Goal: Task Accomplishment & Management: Manage account settings

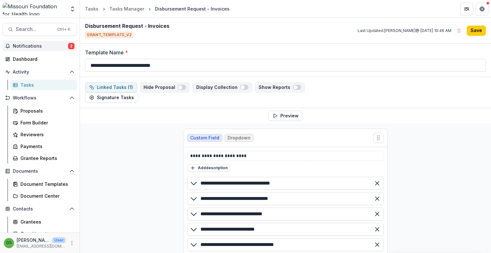
click at [57, 43] on span "Notifications" at bounding box center [40, 45] width 55 height 5
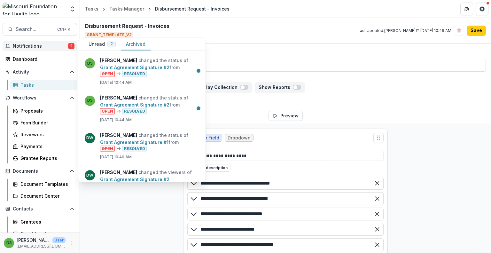
click at [97, 45] on button "Unread 2" at bounding box center [101, 44] width 37 height 12
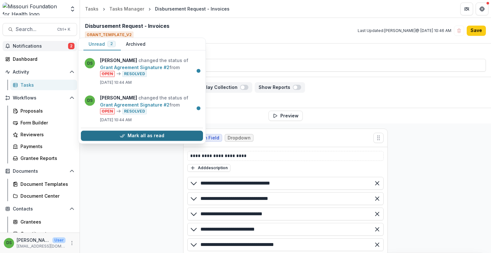
click at [121, 134] on icon "button" at bounding box center [122, 135] width 5 height 5
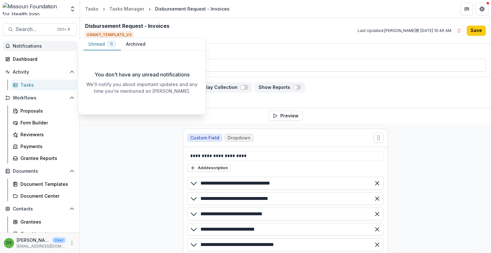
click at [56, 49] on button "Notifications" at bounding box center [40, 46] width 74 height 10
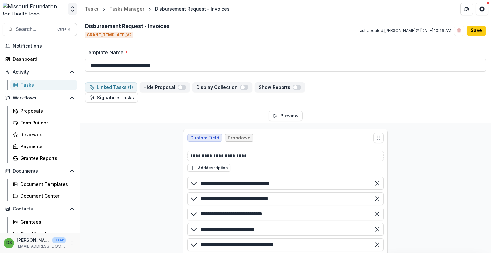
click at [73, 10] on icon "Open entity switcher" at bounding box center [72, 9] width 6 height 6
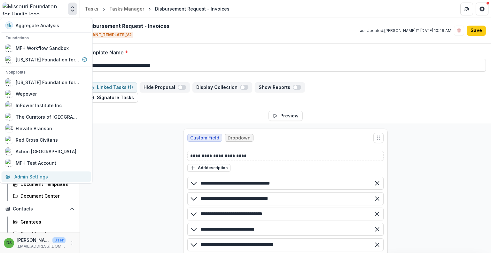
click at [20, 178] on link "Admin Settings" at bounding box center [47, 176] width 90 height 11
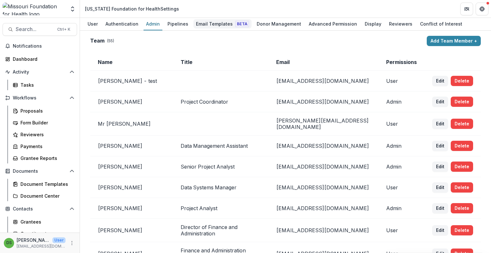
click at [205, 21] on div "Email Templates Beta" at bounding box center [222, 23] width 58 height 9
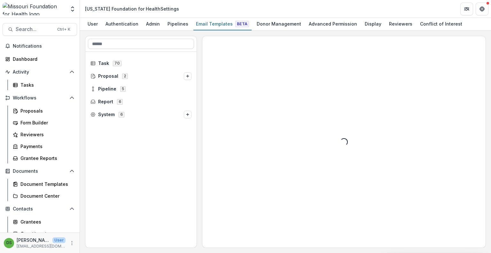
click at [135, 45] on input at bounding box center [141, 44] width 106 height 10
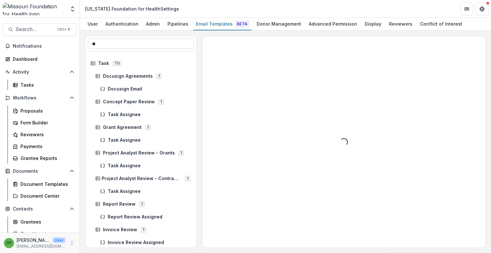
type input "*"
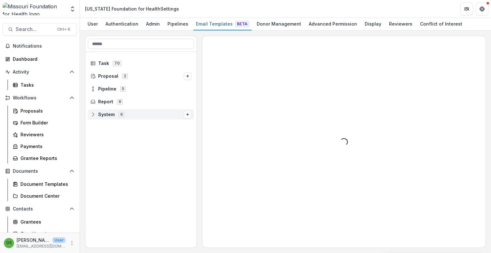
click at [153, 112] on span "System 6" at bounding box center [136, 114] width 93 height 5
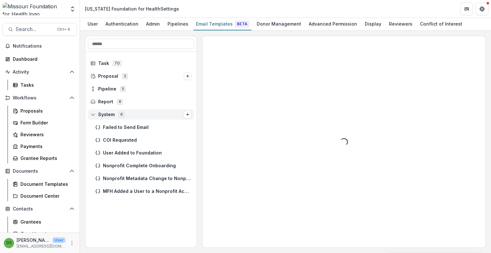
click at [130, 115] on span "System 6" at bounding box center [136, 114] width 93 height 5
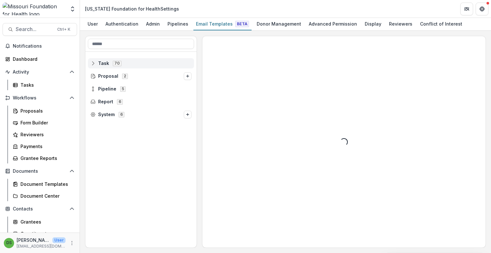
click at [140, 62] on span "Task 70" at bounding box center [140, 62] width 101 height 5
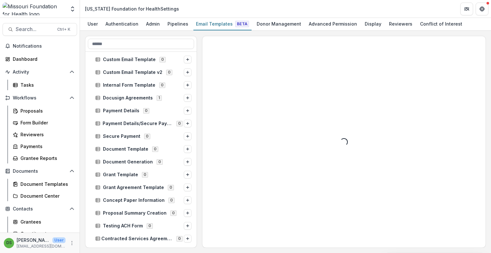
scroll to position [170, 0]
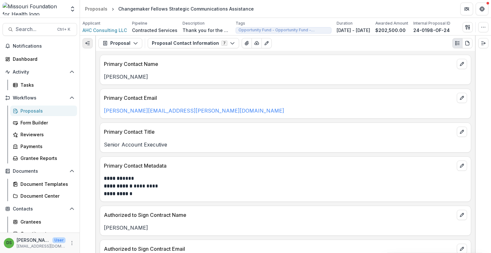
click at [89, 46] on button "Expand left" at bounding box center [87, 43] width 10 height 10
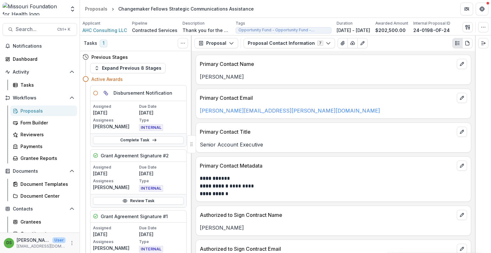
click at [191, 145] on div at bounding box center [191, 144] width 9 height 18
click at [37, 114] on link "Proposals" at bounding box center [43, 110] width 67 height 11
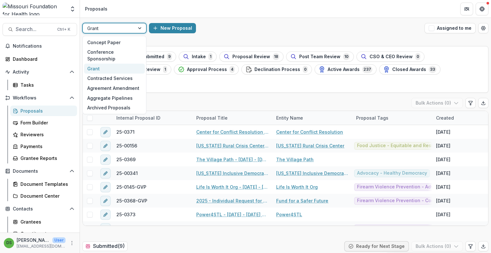
click at [119, 29] on div at bounding box center [108, 28] width 43 height 8
click at [112, 43] on div "Concept Paper" at bounding box center [114, 42] width 61 height 10
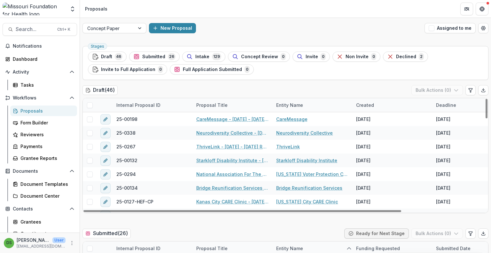
click at [366, 107] on div "Created" at bounding box center [365, 105] width 26 height 7
click at [371, 147] on button "Sort Descending" at bounding box center [392, 144] width 77 height 10
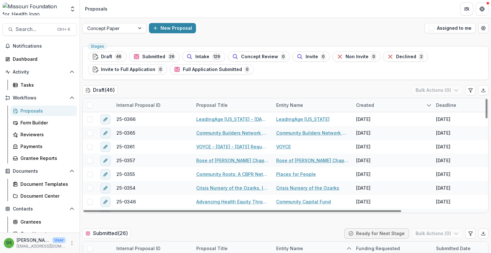
click at [364, 88] on div "Draft ( 46 ) Bulk Actions ( 0 )" at bounding box center [285, 91] width 406 height 13
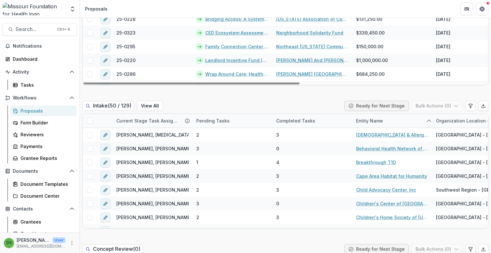
scroll to position [274, 0]
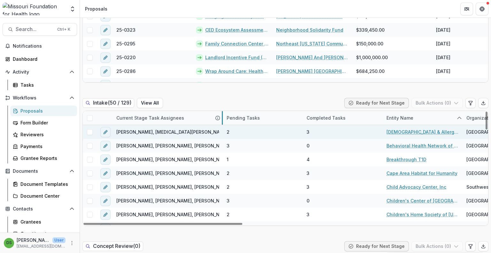
drag, startPoint x: 192, startPoint y: 119, endPoint x: 222, endPoint y: 134, distance: 34.0
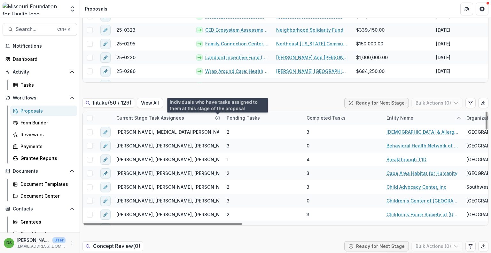
click at [217, 120] on icon at bounding box center [217, 117] width 5 height 5
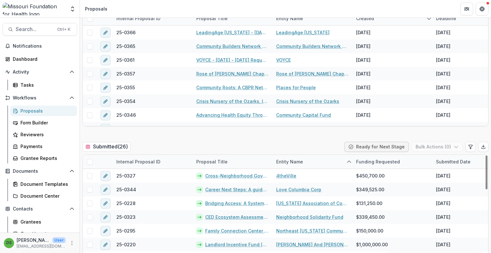
scroll to position [0, 0]
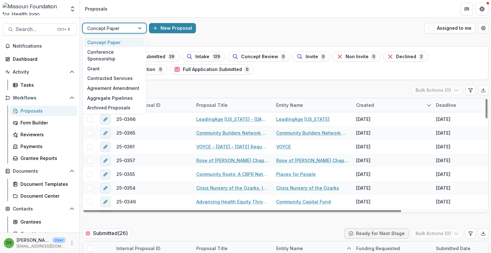
click at [114, 28] on div at bounding box center [108, 28] width 43 height 8
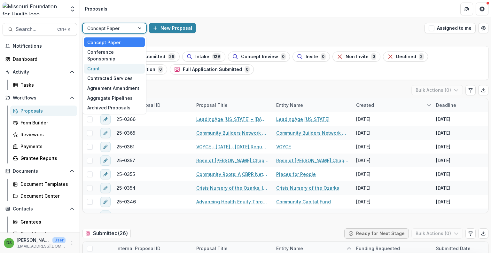
click at [111, 64] on div "Grant" at bounding box center [114, 69] width 61 height 10
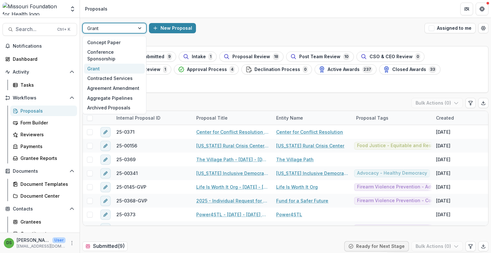
click at [125, 27] on div at bounding box center [108, 28] width 43 height 8
click at [107, 93] on div "Aggregate Pipelines" at bounding box center [114, 98] width 61 height 10
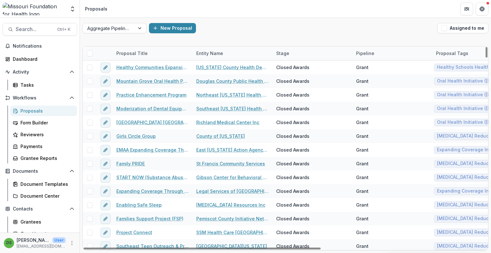
click at [362, 54] on div "Pipeline" at bounding box center [365, 53] width 26 height 7
click at [365, 69] on input at bounding box center [392, 67] width 77 height 10
type input "*****"
click at [327, 27] on div "New Proposal" at bounding box center [292, 28] width 286 height 10
click at [287, 53] on div "Stage" at bounding box center [282, 53] width 21 height 7
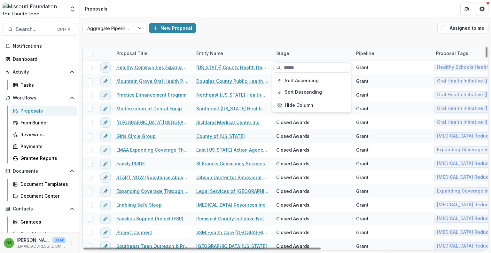
click at [295, 70] on input at bounding box center [311, 67] width 77 height 10
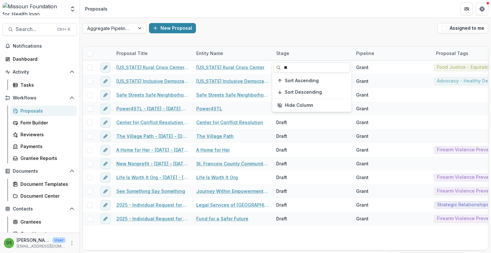
type input "*"
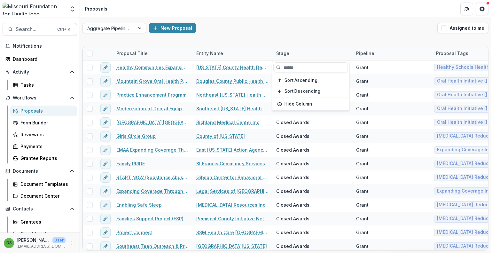
click at [265, 21] on div "Aggregate Pipelines New Proposal Assigned to me" at bounding box center [285, 28] width 411 height 20
click at [449, 29] on button "Assigned to me" at bounding box center [462, 28] width 51 height 10
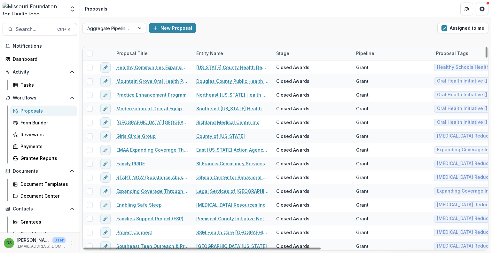
click at [90, 55] on span at bounding box center [90, 54] width 6 height 6
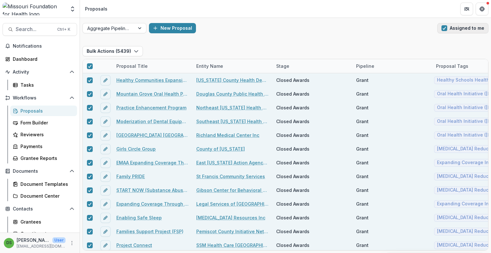
click at [445, 29] on span "button" at bounding box center [444, 28] width 6 height 6
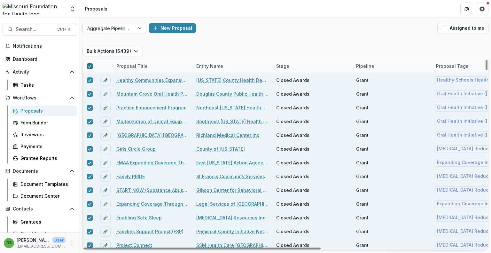
click at [91, 67] on icon at bounding box center [90, 66] width 4 height 3
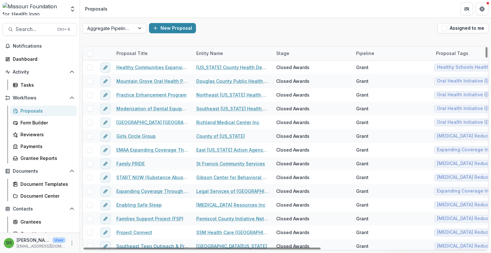
click at [90, 54] on span at bounding box center [90, 54] width 6 height 6
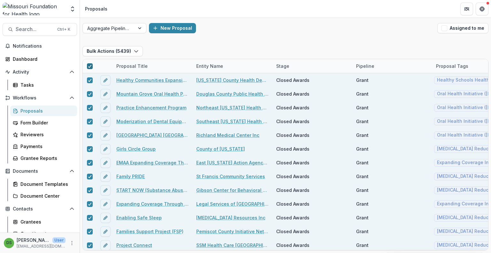
click at [90, 54] on button "Bulk Actions ( 5439 )" at bounding box center [112, 51] width 60 height 10
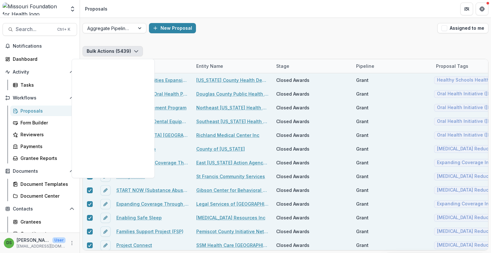
click at [193, 37] on div "Aggregate Pipelines New Proposal Assigned to me" at bounding box center [285, 28] width 411 height 20
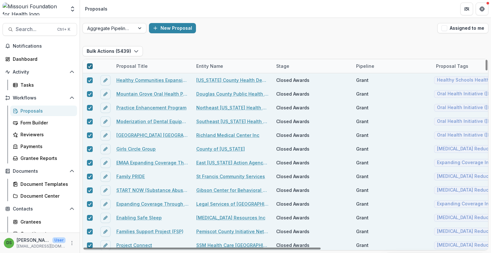
click at [91, 65] on icon at bounding box center [90, 66] width 4 height 3
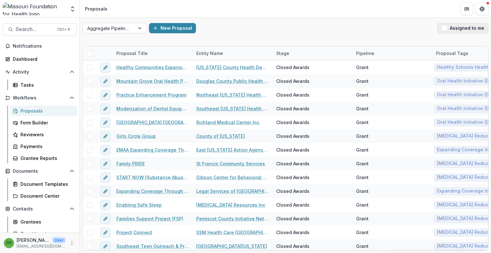
click at [454, 25] on button "Assigned to me" at bounding box center [462, 28] width 51 height 10
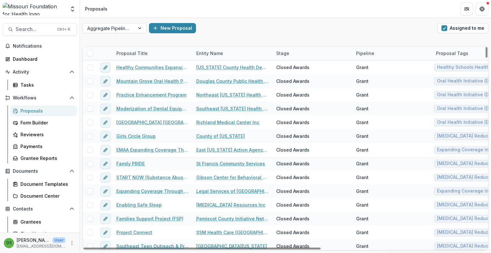
click at [91, 55] on span at bounding box center [90, 54] width 6 height 6
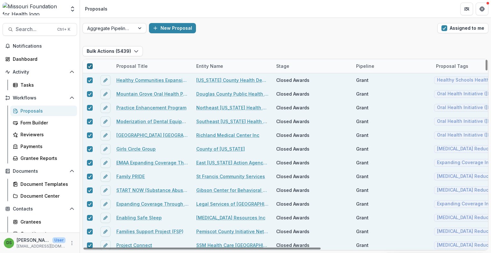
click at [90, 64] on div at bounding box center [90, 66] width 4 height 5
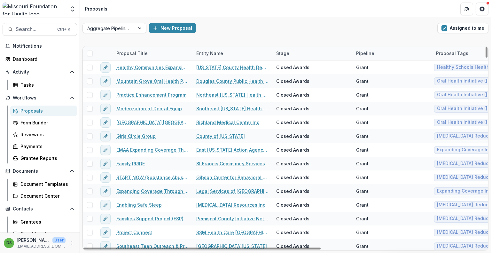
click at [258, 34] on div "Aggregate Pipelines New Proposal Assigned to me" at bounding box center [285, 28] width 411 height 20
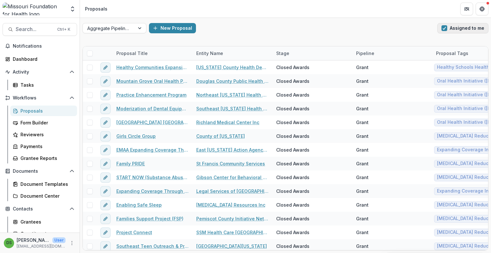
click at [466, 27] on button "Assigned to me" at bounding box center [462, 28] width 51 height 10
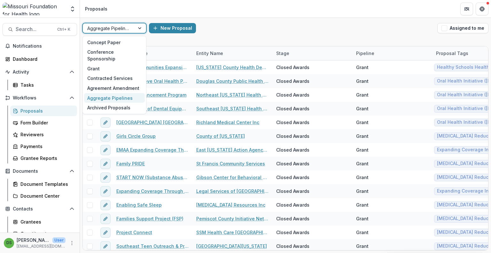
click at [114, 27] on div at bounding box center [108, 28] width 43 height 8
click at [121, 103] on div "Archived Proposals" at bounding box center [114, 108] width 61 height 10
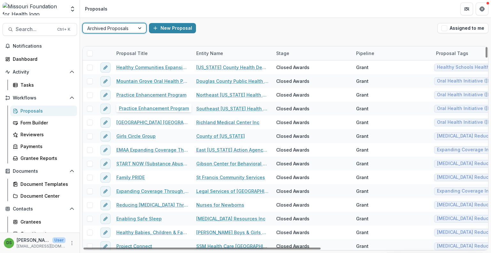
click at [89, 52] on span at bounding box center [90, 54] width 6 height 6
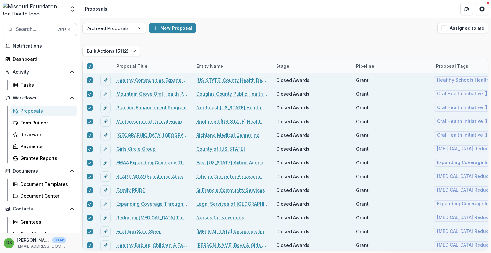
click at [183, 41] on div "Archived Proposals New Proposal Assigned to me Bulk Actions ( 5112 ) Proposal T…" at bounding box center [285, 135] width 411 height 235
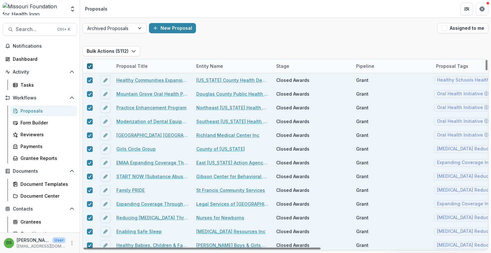
click at [89, 66] on icon at bounding box center [90, 66] width 4 height 3
